Goal: Information Seeking & Learning: Compare options

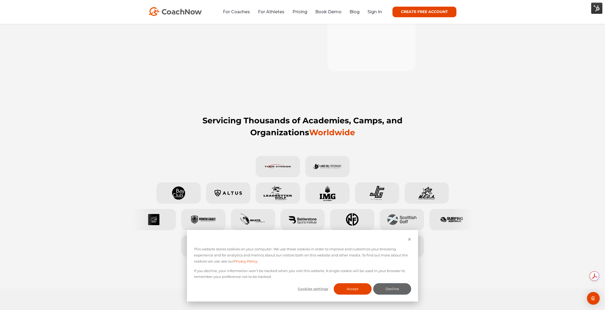
scroll to position [159, 0]
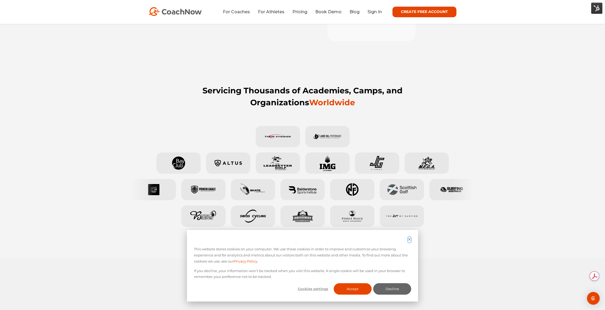
click at [409, 239] on icon "Dismiss cookie banner" at bounding box center [409, 239] width 3 height 3
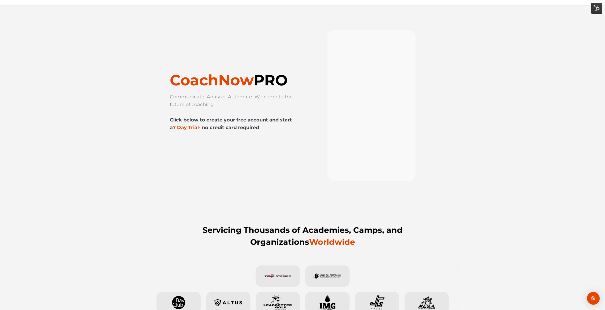
scroll to position [0, 0]
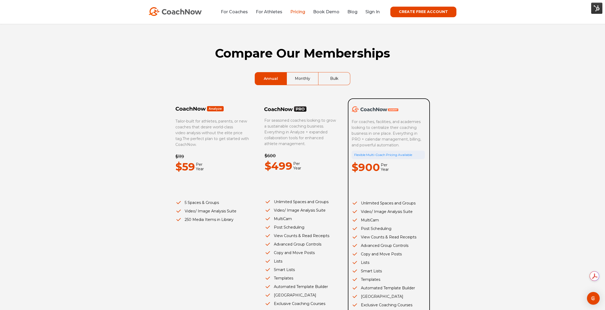
click at [303, 79] on link "Monthly" at bounding box center [302, 78] width 31 height 12
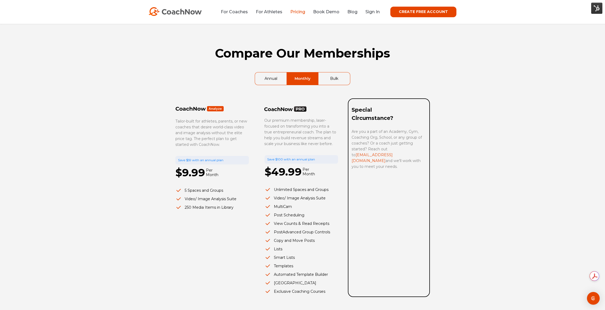
click at [274, 77] on link "Annual" at bounding box center [271, 78] width 32 height 12
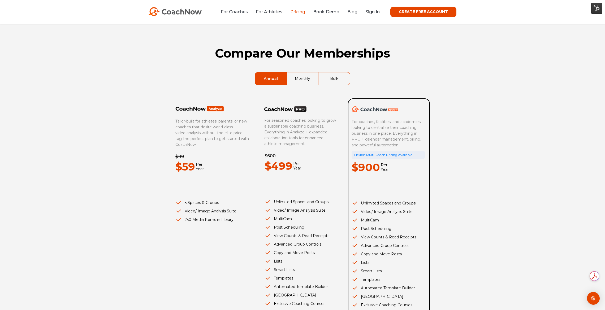
click at [344, 80] on link "Bulk" at bounding box center [334, 78] width 32 height 12
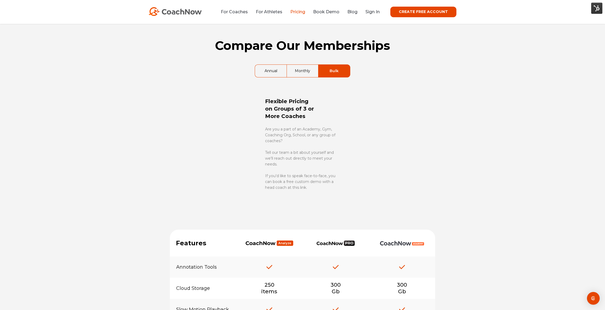
scroll to position [8, 0]
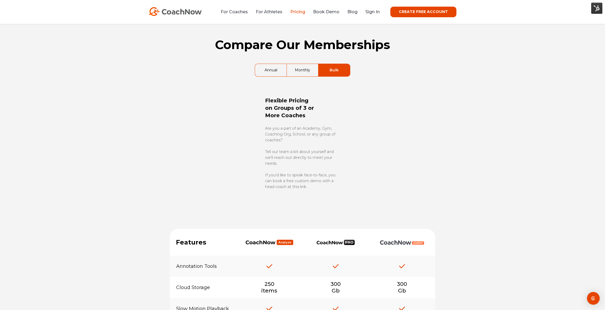
click at [271, 73] on link "Annual" at bounding box center [271, 70] width 32 height 12
